Goal: Find specific page/section: Find specific page/section

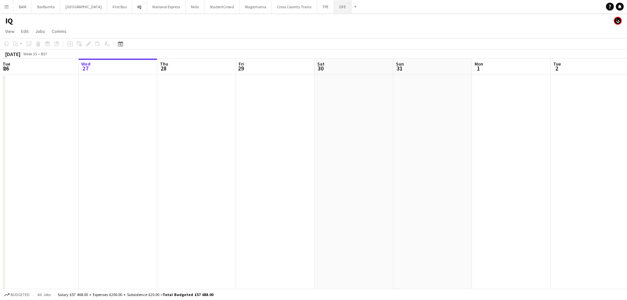
click at [334, 8] on button "DFE Close" at bounding box center [342, 6] width 17 height 13
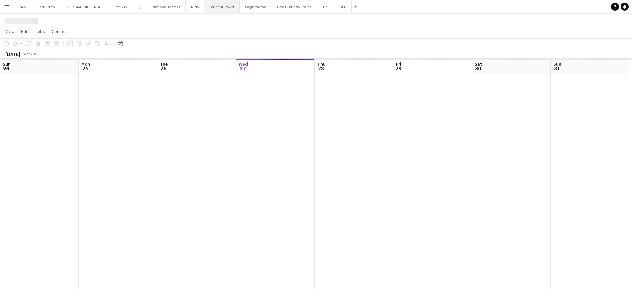
scroll to position [0, 157]
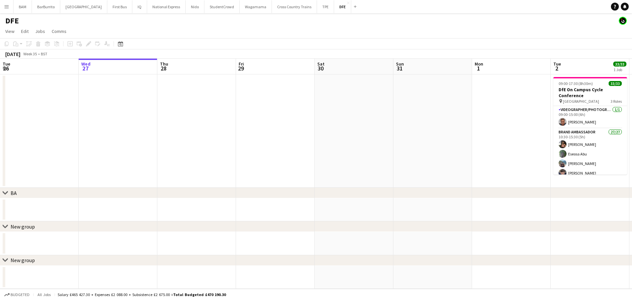
click at [125, 43] on app-toolbar "Copy Paste Paste Ctrl+V Paste with crew Ctrl+Shift+V Paste linked Job Delete Gr…" at bounding box center [316, 43] width 632 height 11
click at [123, 44] on div "Date picker" at bounding box center [121, 44] width 8 height 8
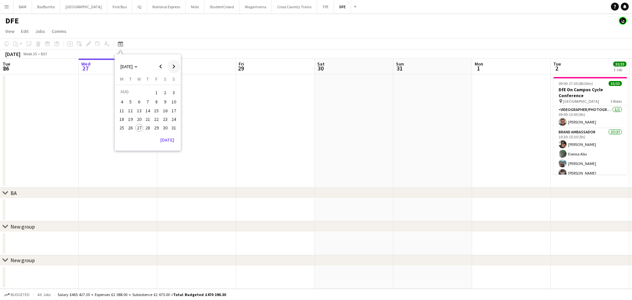
click at [172, 65] on span "Next month" at bounding box center [173, 66] width 13 height 13
click at [134, 116] on button "16" at bounding box center [130, 117] width 9 height 9
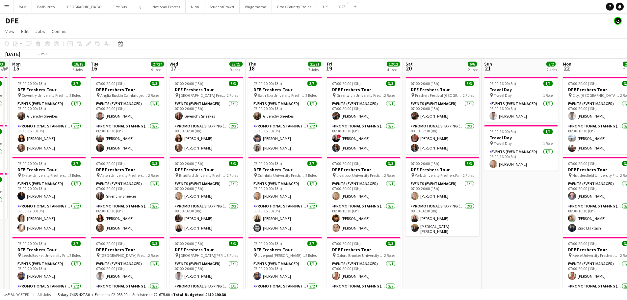
drag, startPoint x: 246, startPoint y: 110, endPoint x: 183, endPoint y: 121, distance: 64.2
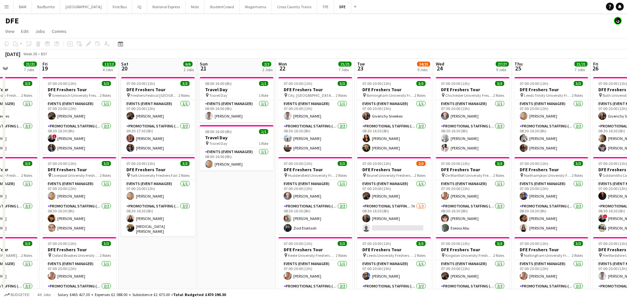
scroll to position [0, 232]
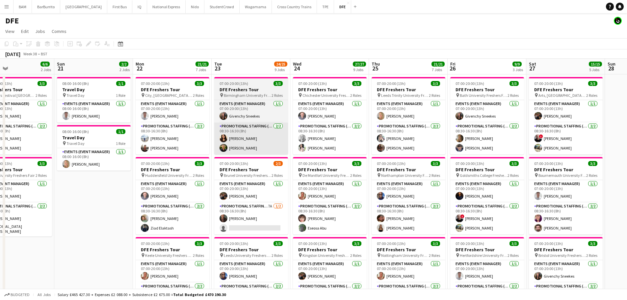
drag, startPoint x: 247, startPoint y: 125, endPoint x: 284, endPoint y: 126, distance: 36.5
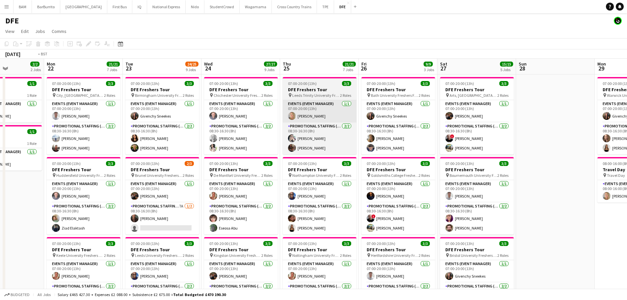
drag, startPoint x: 392, startPoint y: 127, endPoint x: 107, endPoint y: 118, distance: 285.8
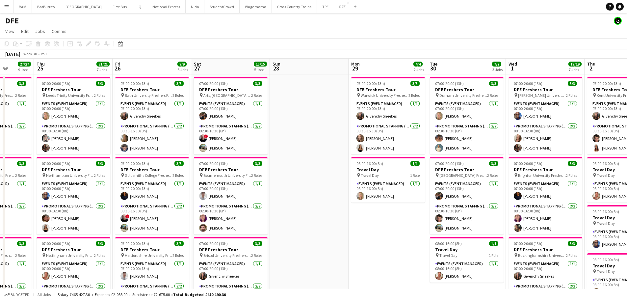
drag, startPoint x: 312, startPoint y: 133, endPoint x: 153, endPoint y: 123, distance: 158.9
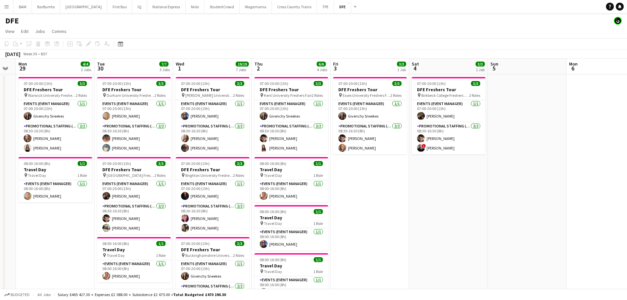
scroll to position [0, 225]
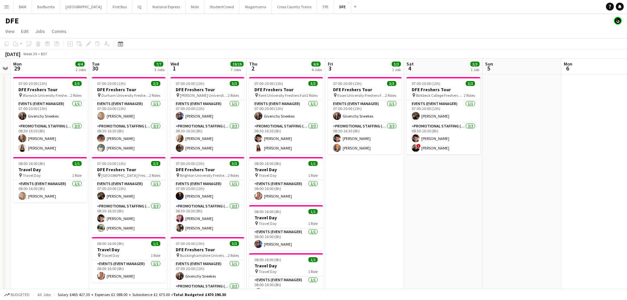
drag, startPoint x: 352, startPoint y: 137, endPoint x: 335, endPoint y: 136, distance: 16.8
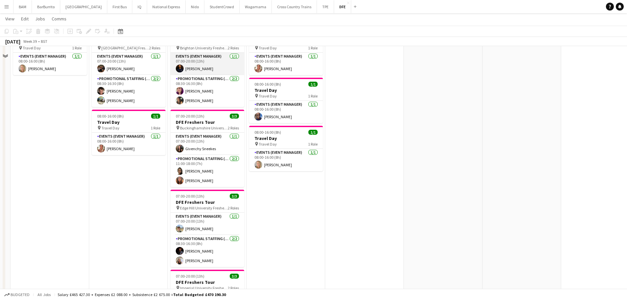
scroll to position [132, 0]
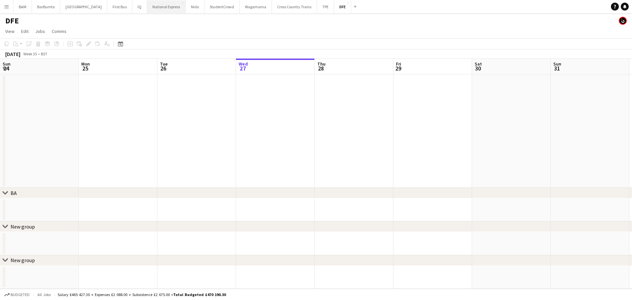
scroll to position [0, 157]
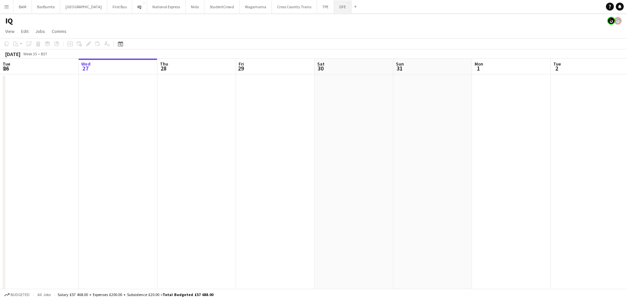
click at [334, 12] on button "DFE Close" at bounding box center [342, 6] width 17 height 13
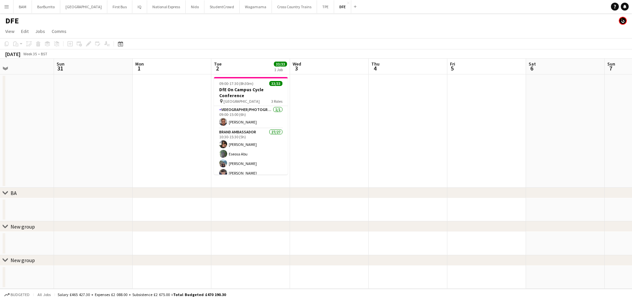
drag, startPoint x: 380, startPoint y: 72, endPoint x: 105, endPoint y: 67, distance: 274.5
click at [105, 67] on app-calendar-viewport "Wed 27 Thu 28 Fri 29 Sat 30 Sun 31 Mon 1 Tue 2 33/33 1 Job Wed 3 Thu 4 Fri 5 Sa…" at bounding box center [316, 174] width 632 height 230
click at [248, 120] on app-card-role "Videographer/Photographer [DATE] 09:00-15:00 (6h) [PERSON_NAME]" at bounding box center [251, 117] width 74 height 22
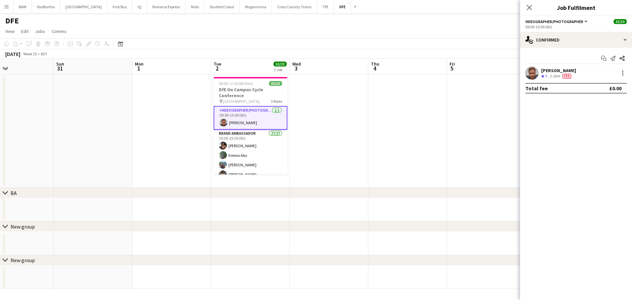
click at [371, 56] on div "[DATE] Week 35 • BST" at bounding box center [316, 53] width 632 height 9
